Goal: Transaction & Acquisition: Purchase product/service

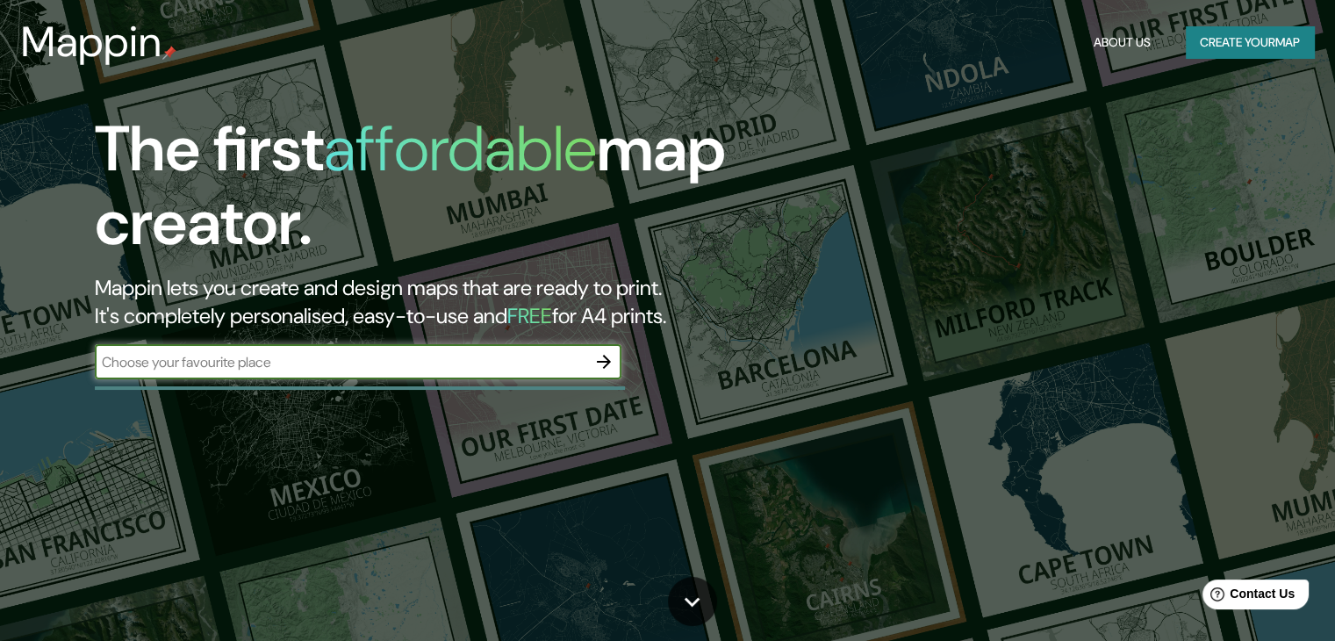
click at [337, 356] on input "text" at bounding box center [340, 362] width 491 height 20
click at [593, 361] on icon "button" at bounding box center [603, 361] width 21 height 21
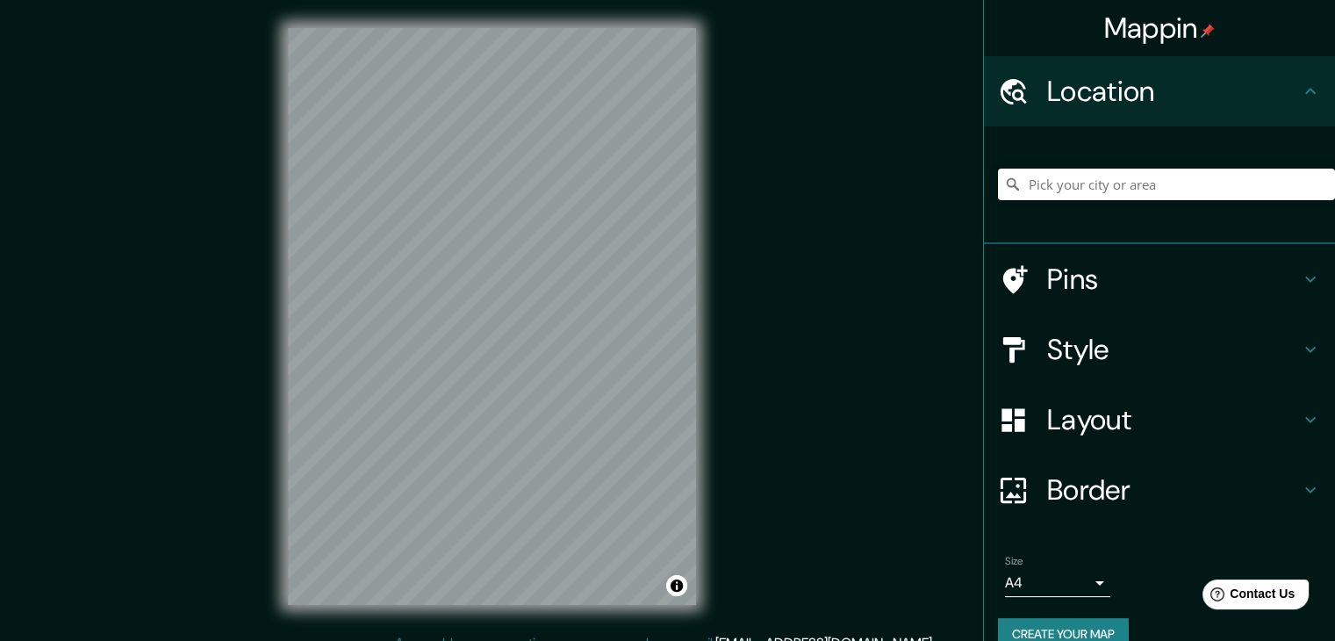
click at [1078, 177] on input "Pick your city or area" at bounding box center [1166, 184] width 337 height 32
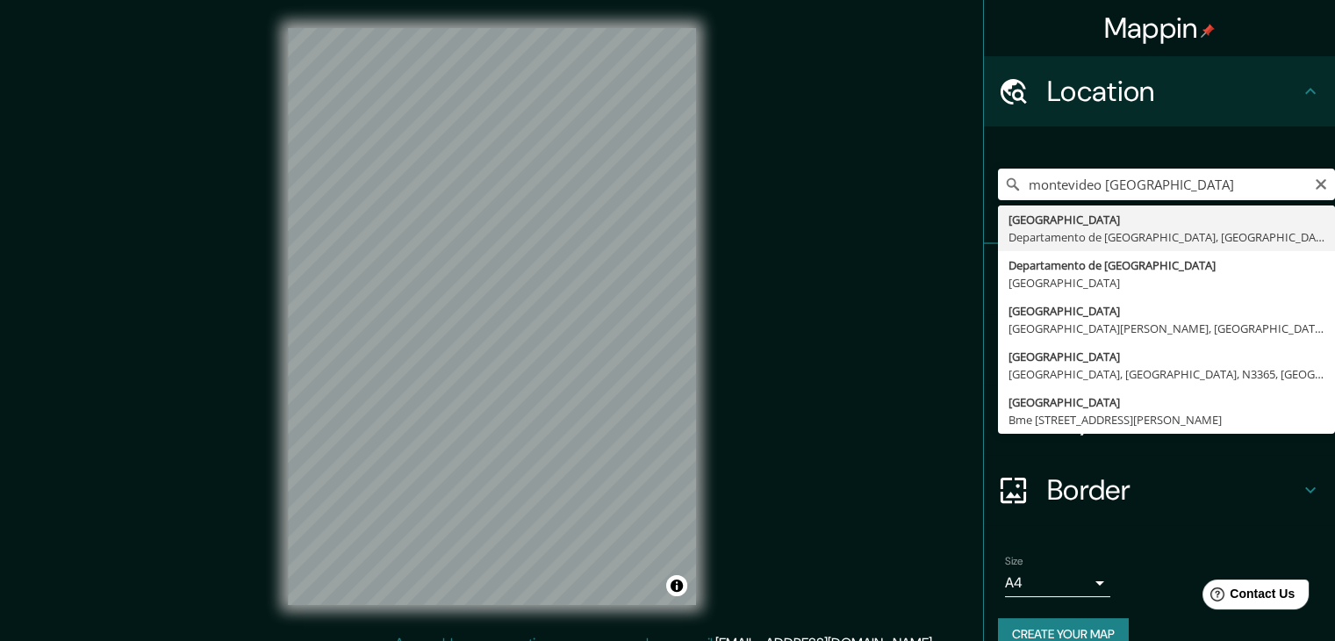
type input "[GEOGRAPHIC_DATA], [GEOGRAPHIC_DATA], [GEOGRAPHIC_DATA]"
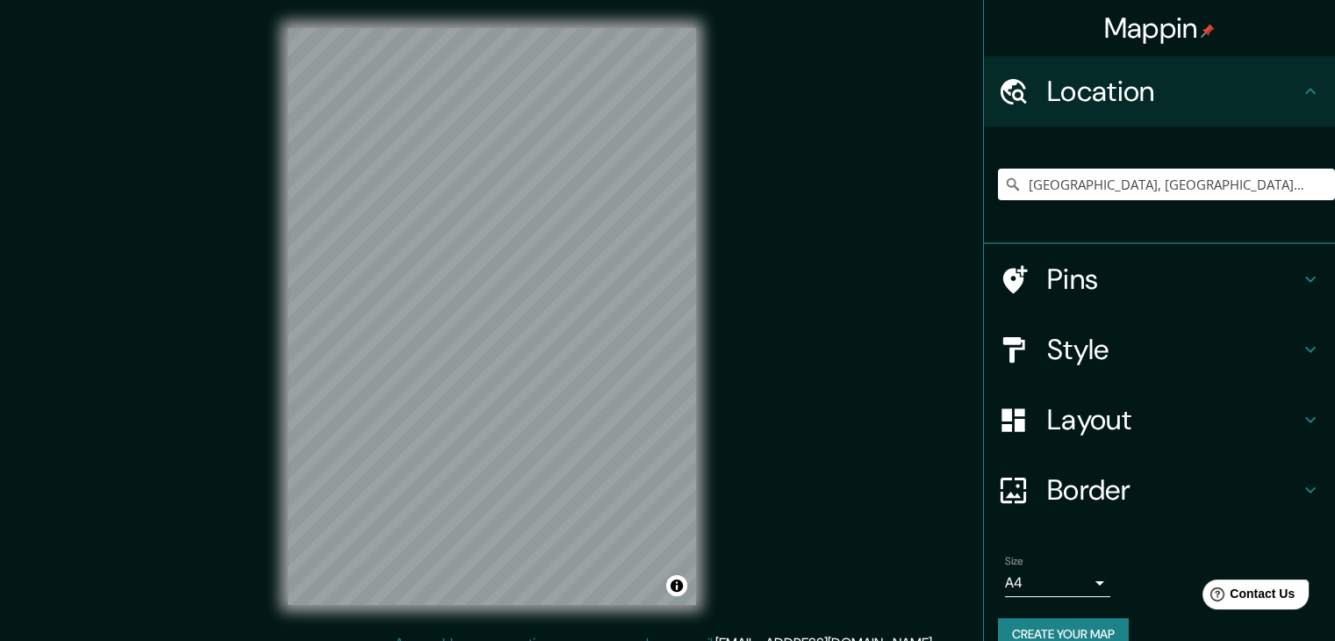
click at [1064, 490] on h4 "Border" at bounding box center [1173, 489] width 253 height 35
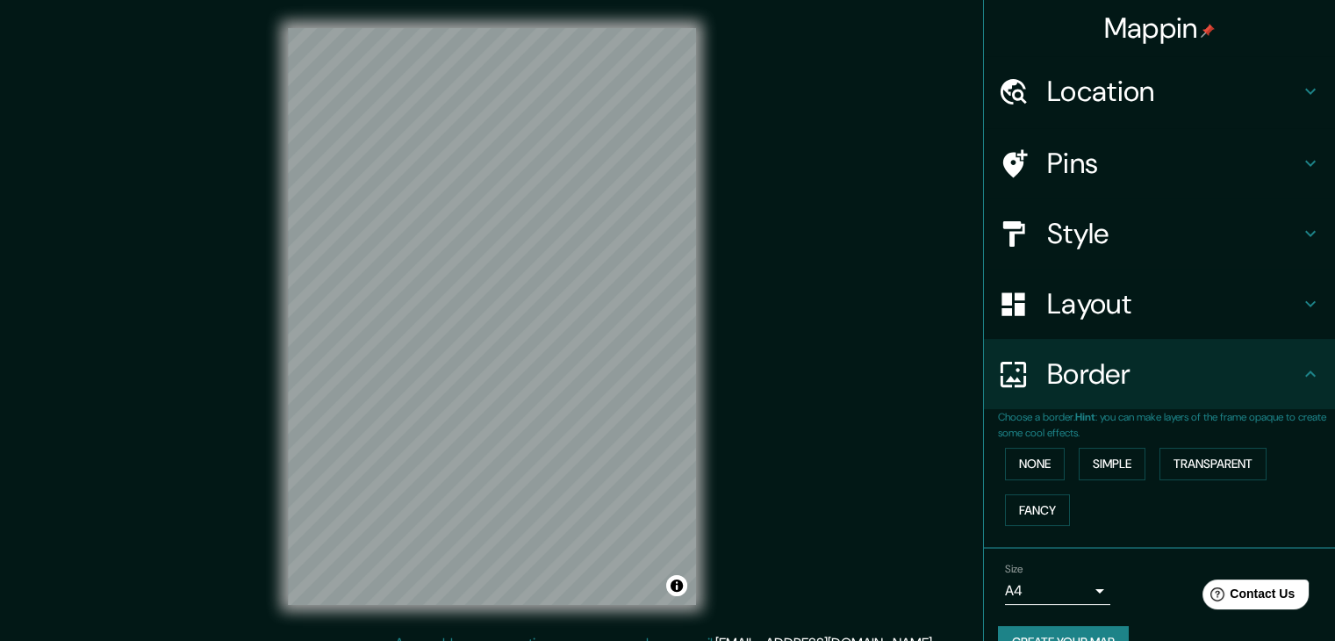
click at [1065, 298] on h4 "Layout" at bounding box center [1173, 303] width 253 height 35
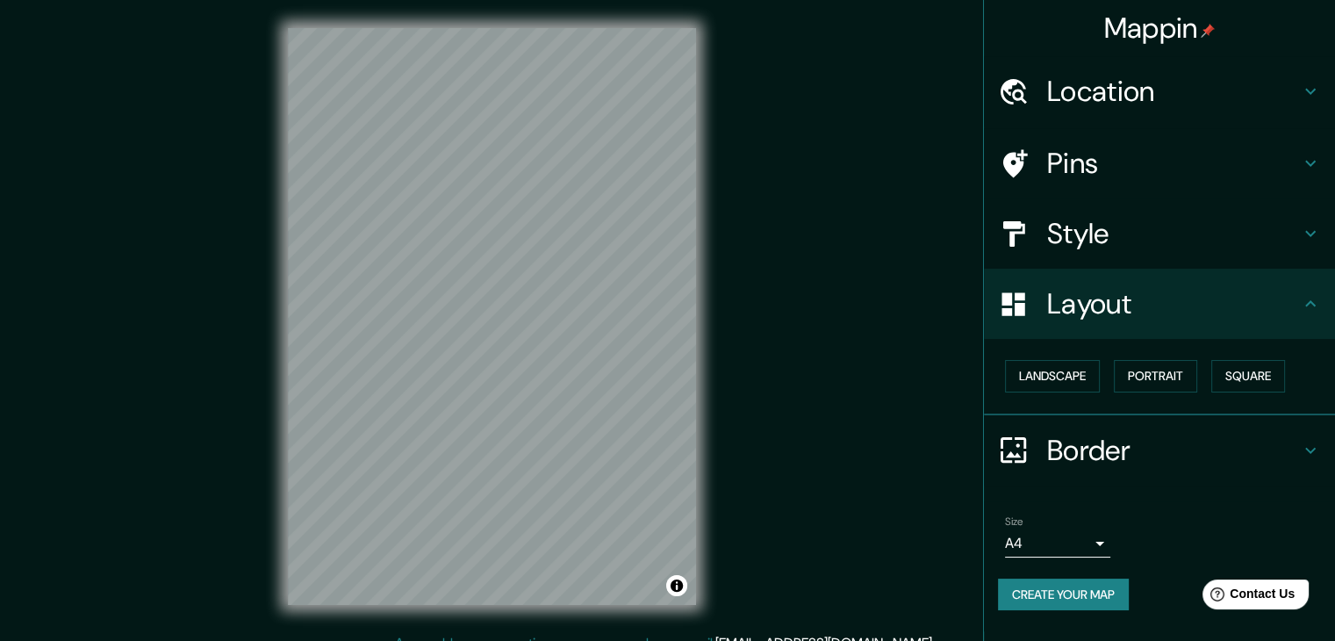
click at [1066, 229] on h4 "Style" at bounding box center [1173, 233] width 253 height 35
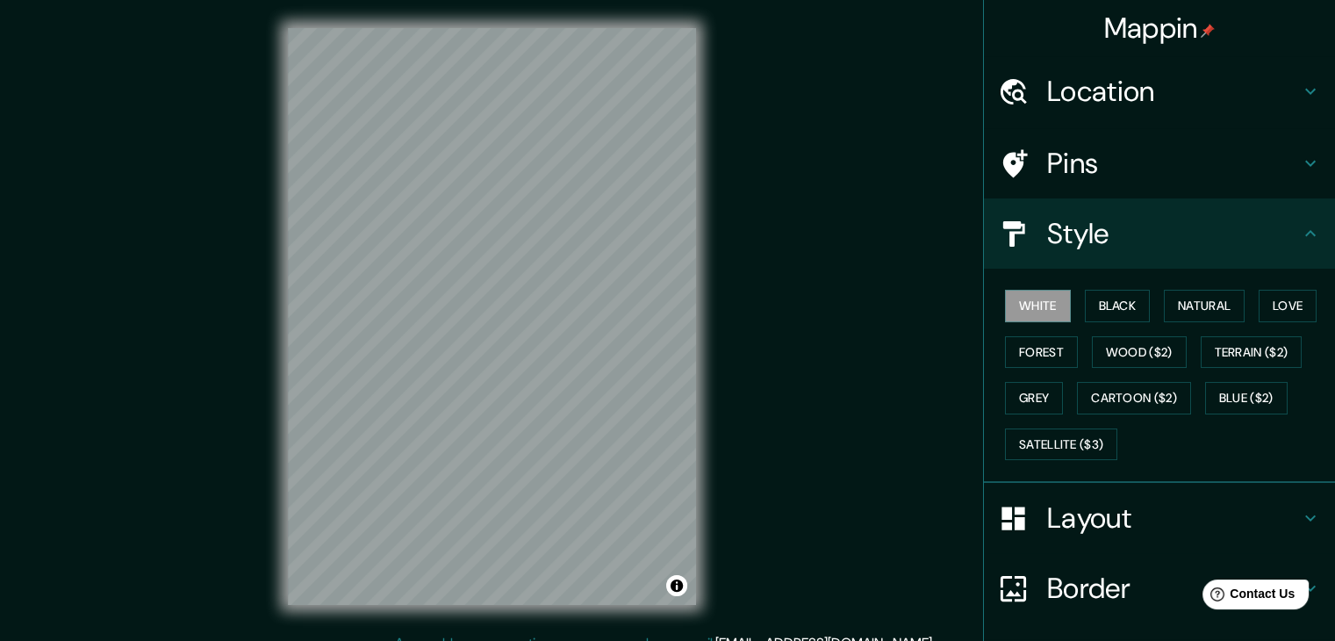
click at [1071, 176] on h4 "Pins" at bounding box center [1173, 163] width 253 height 35
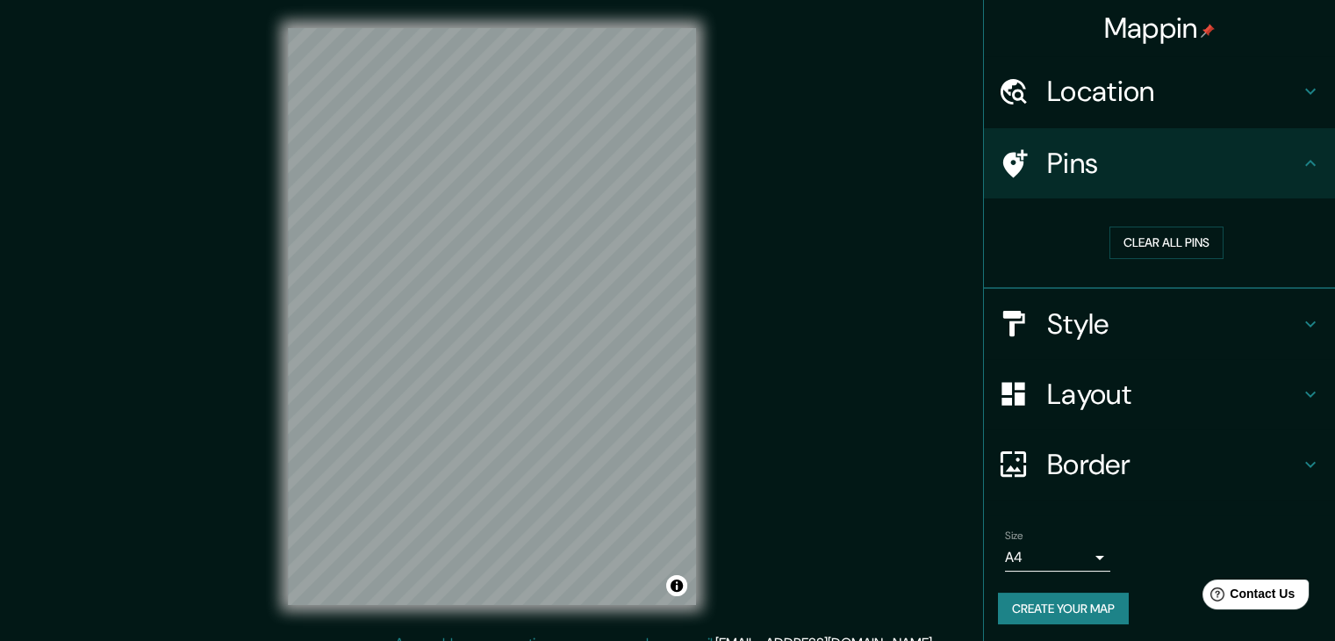
click at [1017, 564] on body "Mappin Location [GEOGRAPHIC_DATA], [GEOGRAPHIC_DATA], [GEOGRAPHIC_DATA] Pins Cl…" at bounding box center [667, 320] width 1335 height 641
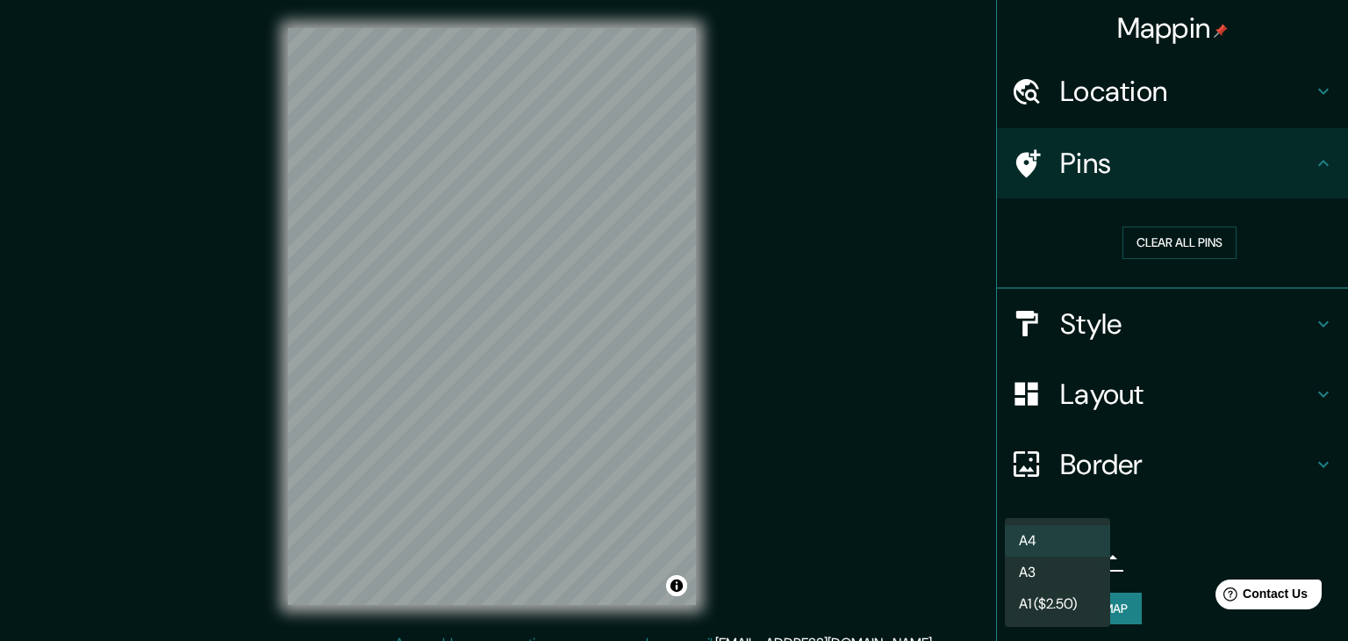
click at [1045, 577] on li "A3" at bounding box center [1057, 572] width 105 height 32
type input "a4"
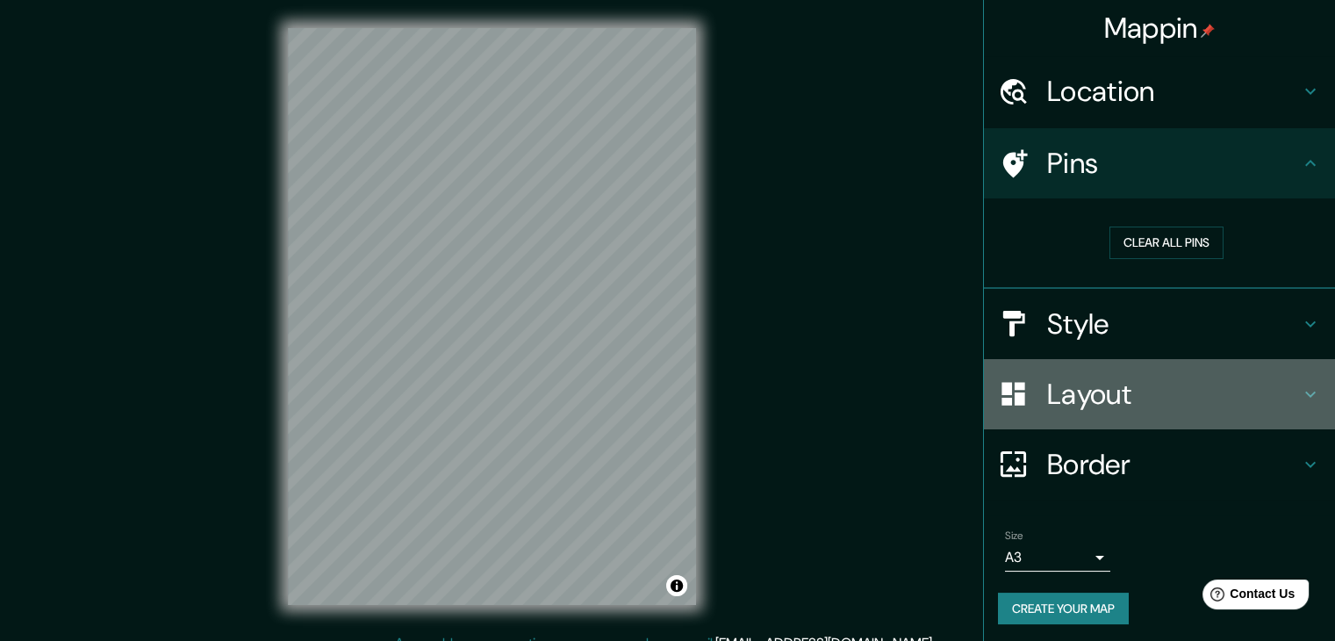
click at [1071, 377] on h4 "Layout" at bounding box center [1173, 393] width 253 height 35
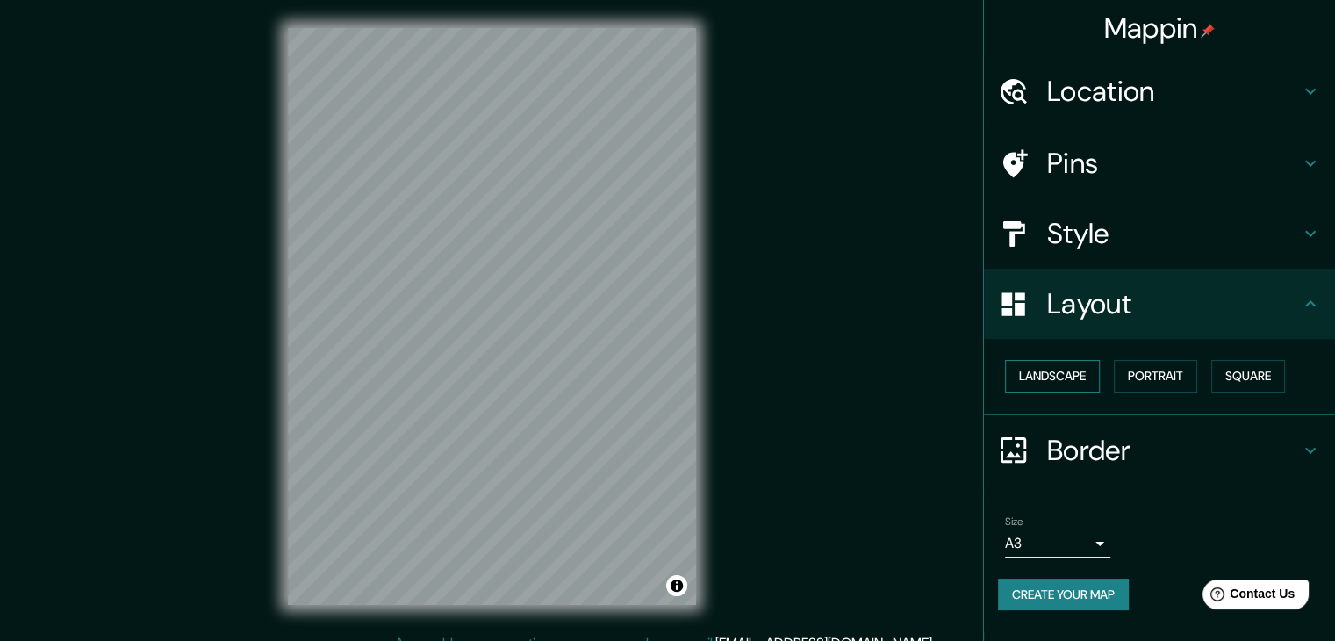
click at [1093, 370] on button "Landscape" at bounding box center [1052, 376] width 95 height 32
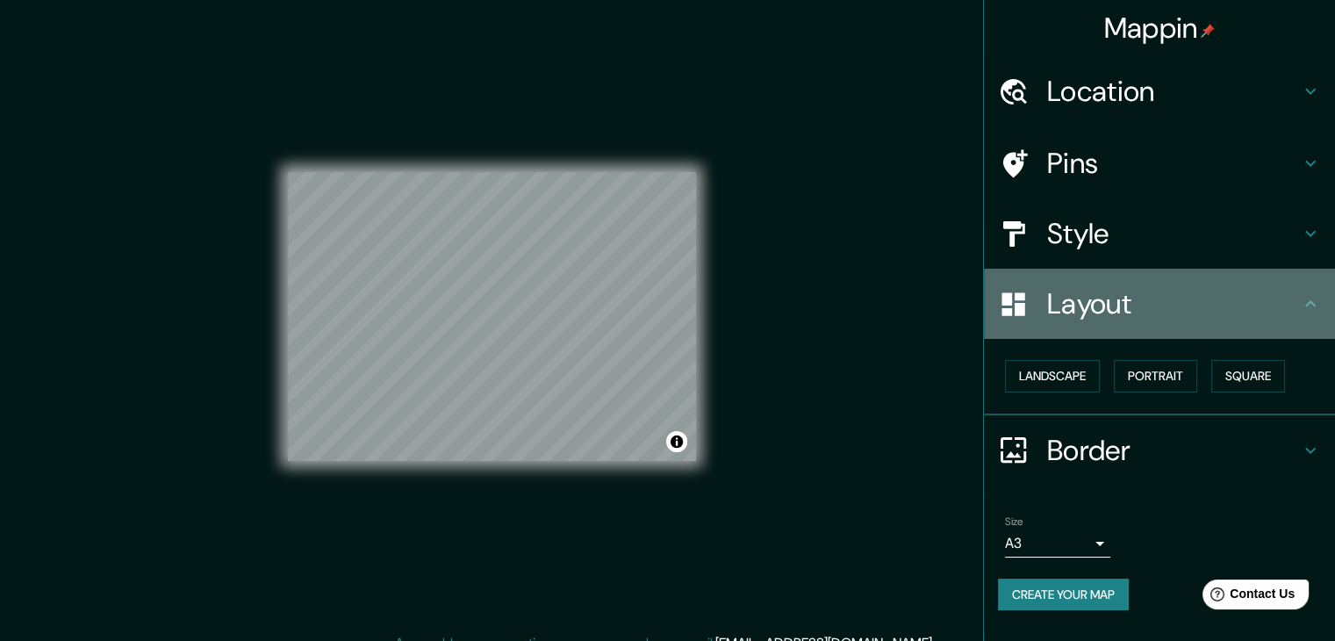
click at [1073, 311] on h4 "Layout" at bounding box center [1173, 303] width 253 height 35
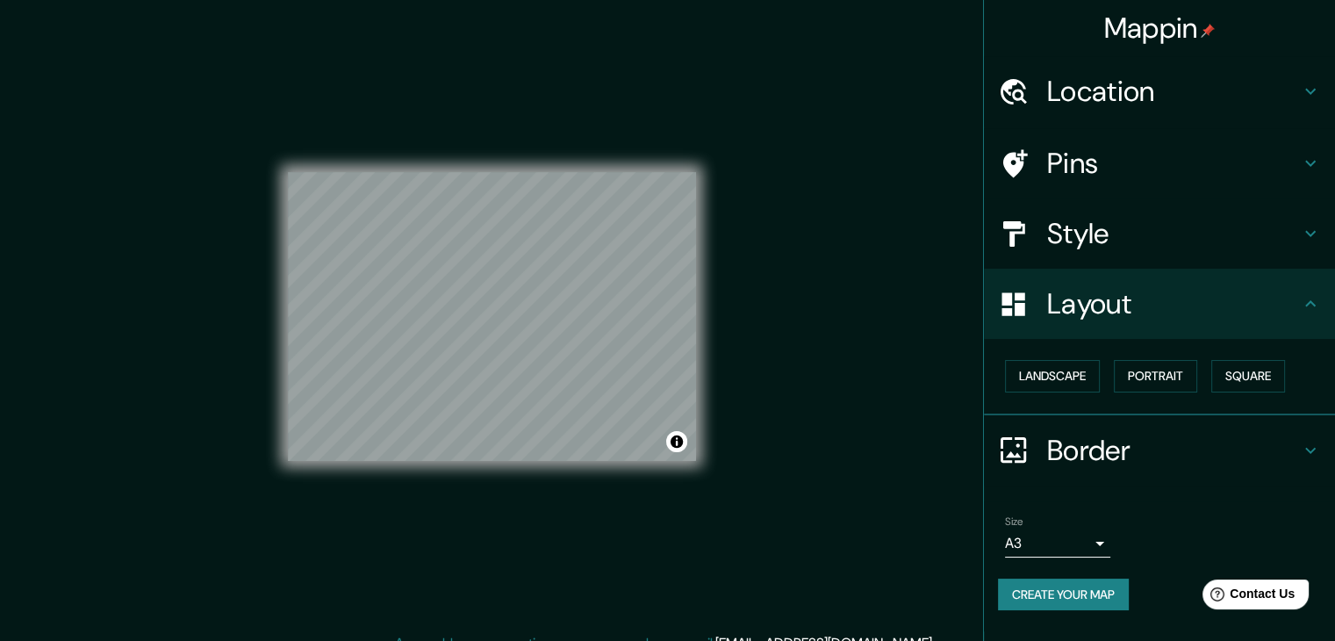
click at [1311, 445] on icon at bounding box center [1310, 450] width 21 height 21
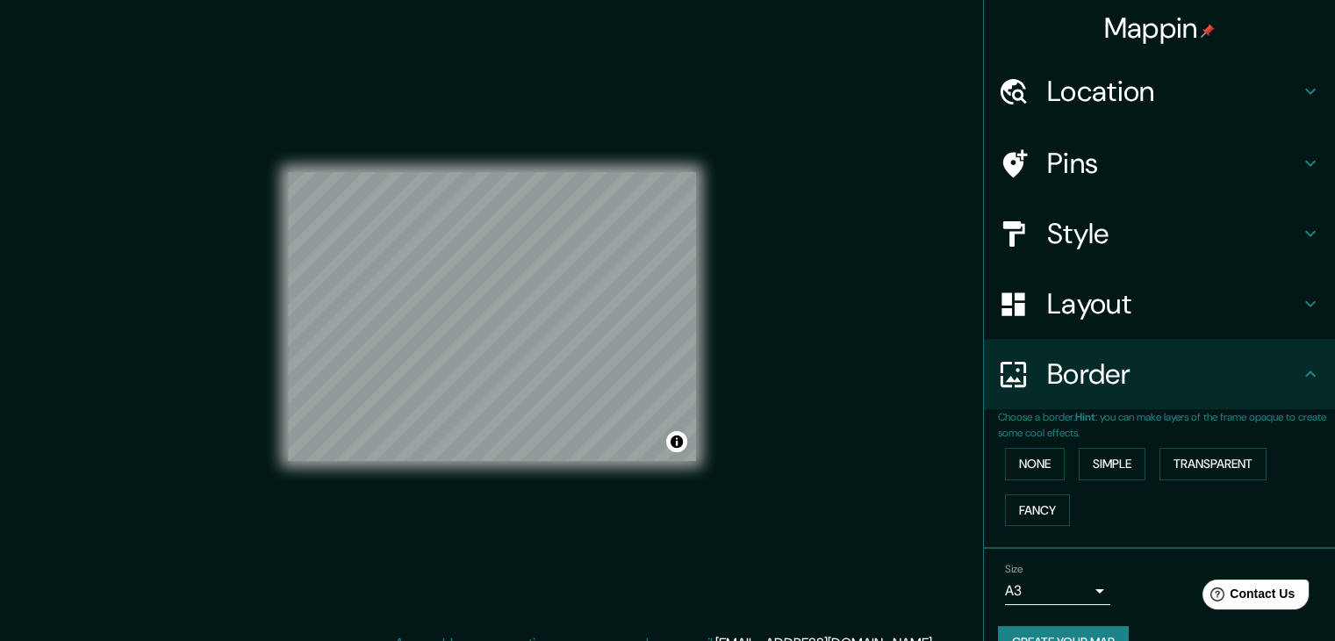
click at [1300, 365] on icon at bounding box center [1310, 373] width 21 height 21
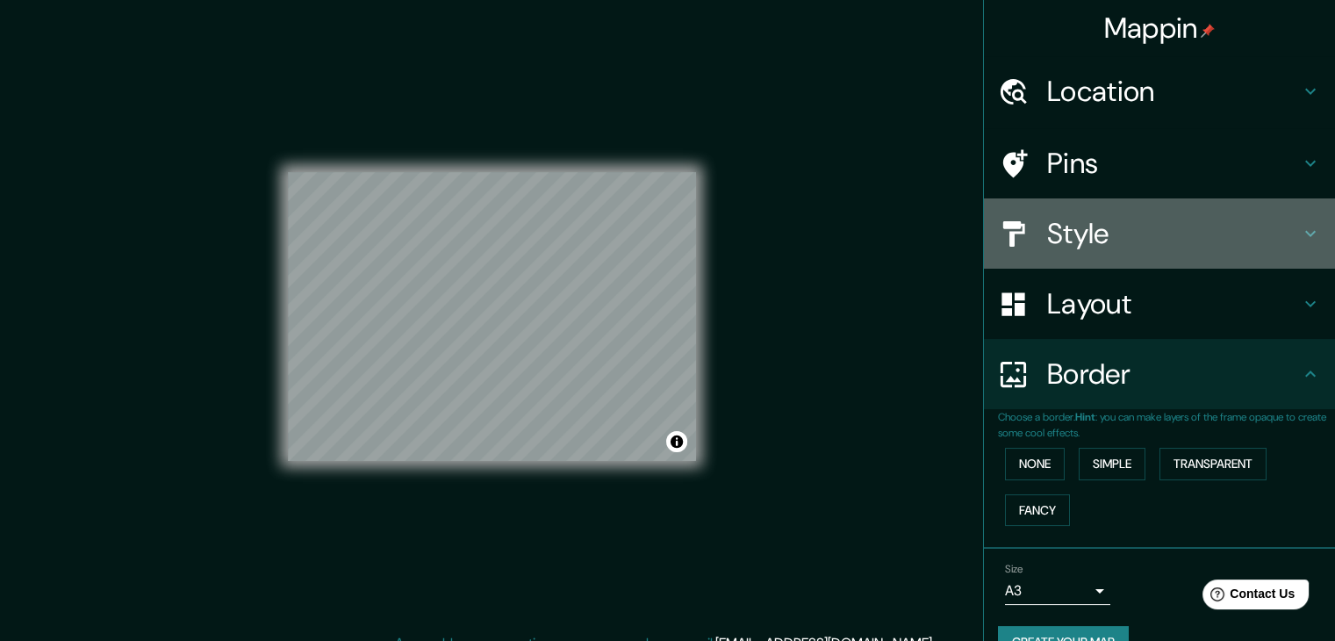
click at [1093, 224] on h4 "Style" at bounding box center [1173, 233] width 253 height 35
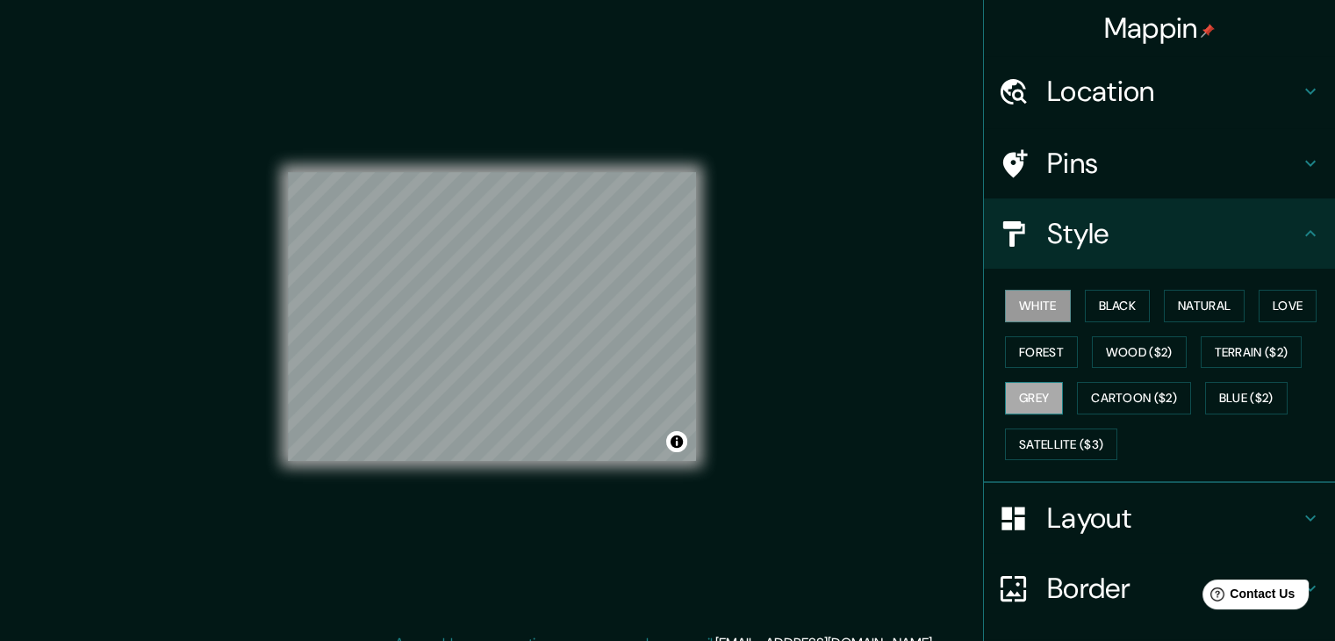
click at [1029, 407] on button "Grey" at bounding box center [1034, 398] width 58 height 32
click at [1032, 313] on button "White" at bounding box center [1038, 306] width 66 height 32
